Goal: Find specific page/section: Find specific page/section

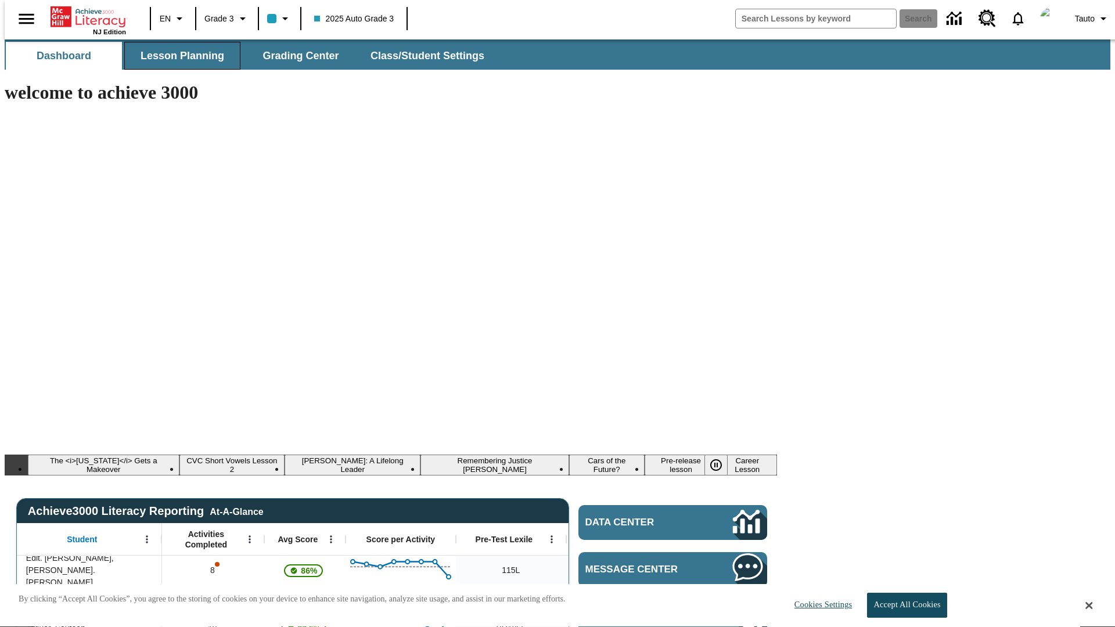
click at [178, 56] on span "Lesson Planning" at bounding box center [183, 55] width 84 height 13
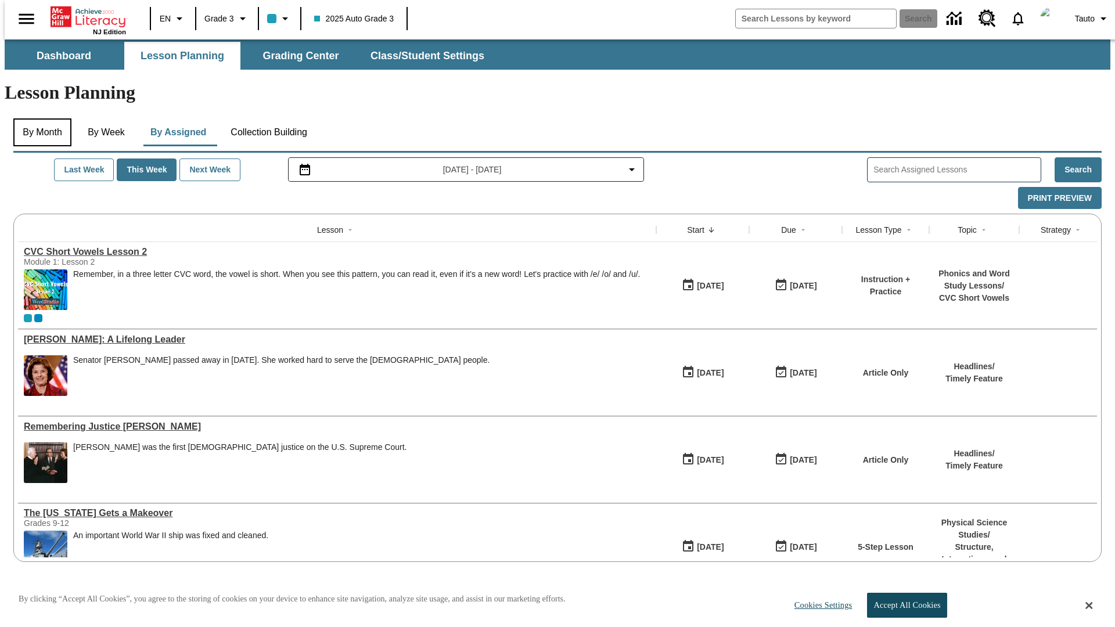
click at [39, 119] on button "By Month" at bounding box center [42, 133] width 58 height 28
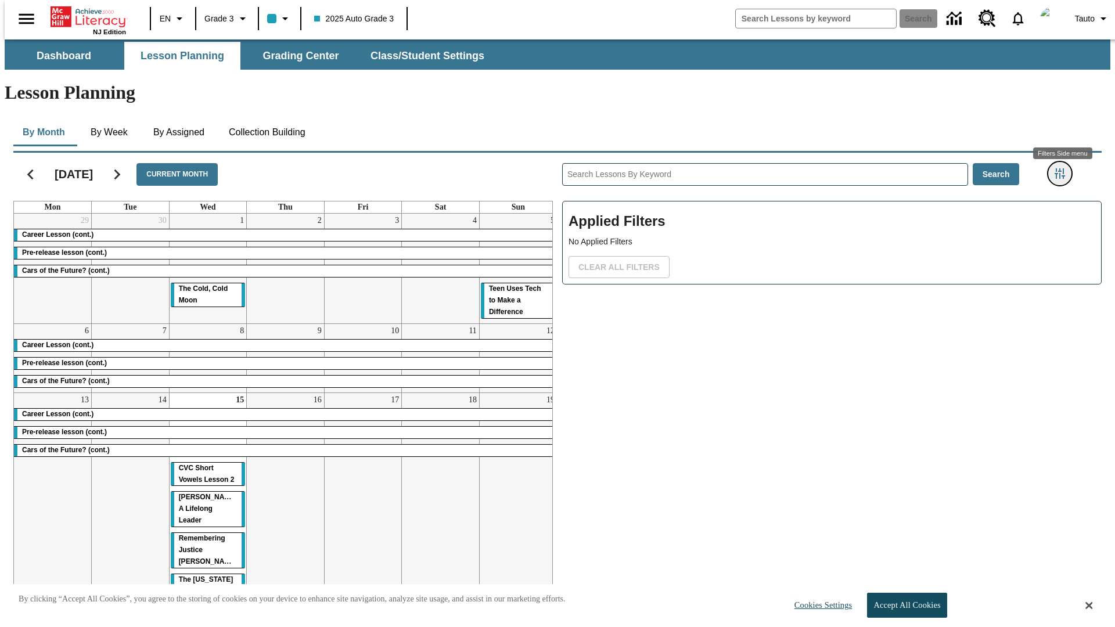
click at [1064, 168] on icon "Filters Side menu" at bounding box center [1060, 173] width 10 height 10
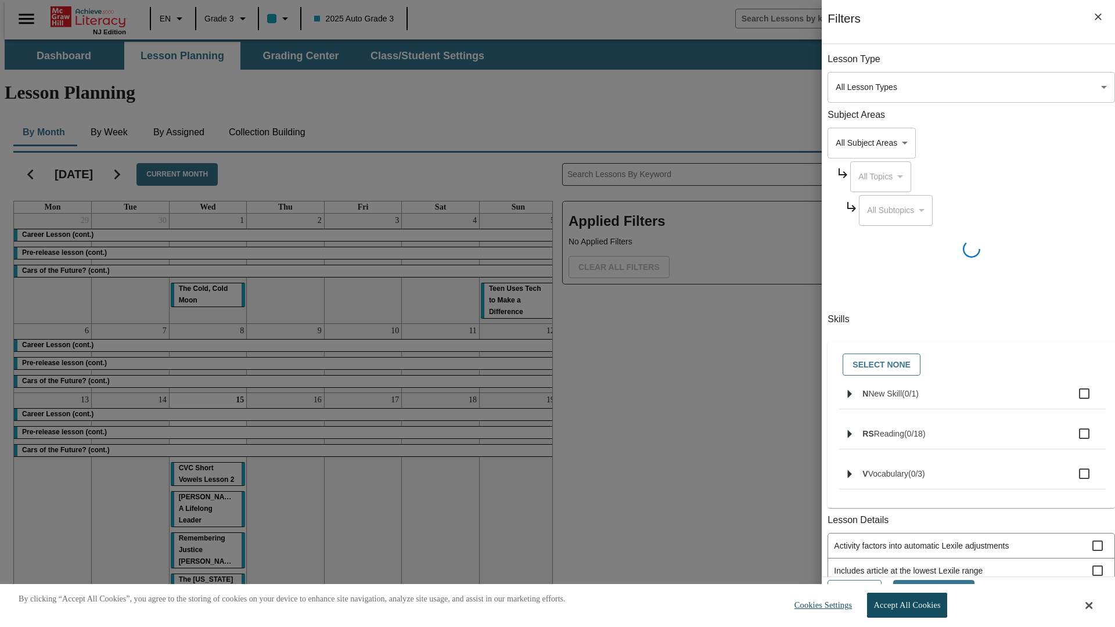
click at [837, 87] on body "Skip to main content [GEOGRAPHIC_DATA] Edition EN Grade 3 2025 Auto Grade 3 Sea…" at bounding box center [558, 349] width 1106 height 619
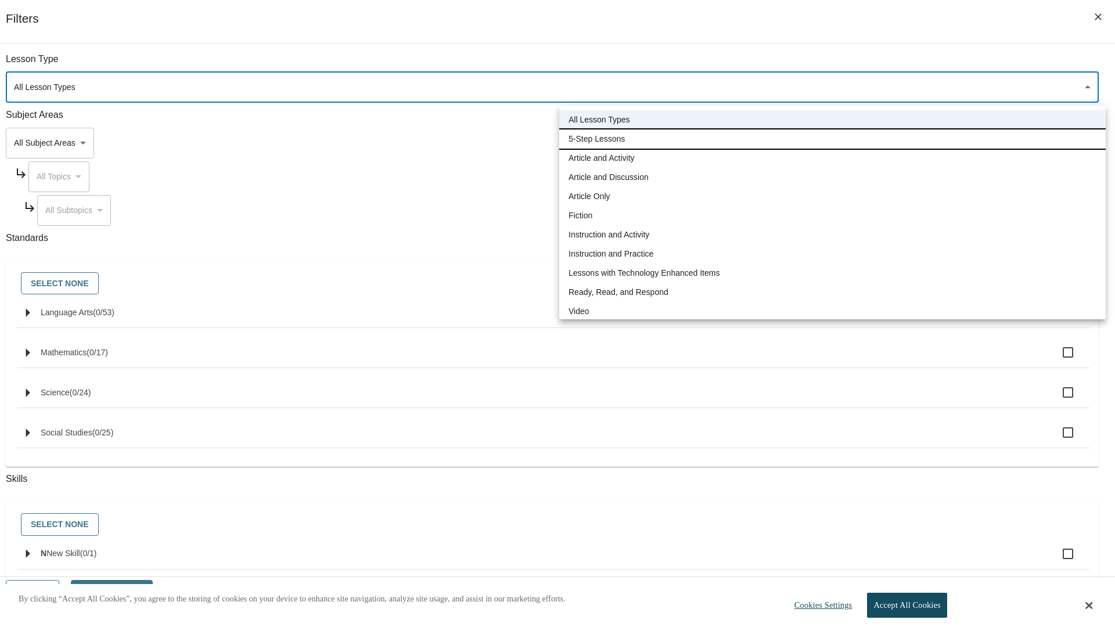
click at [833, 139] on li "5-Step Lessons" at bounding box center [832, 139] width 547 height 19
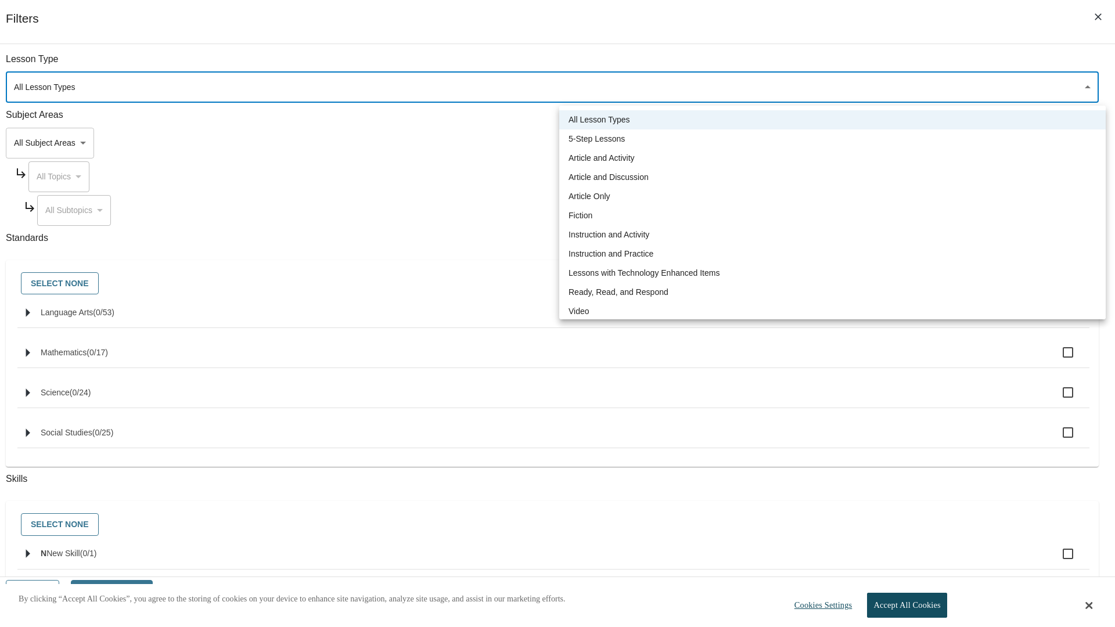
type input "1"
